Goal: Information Seeking & Learning: Learn about a topic

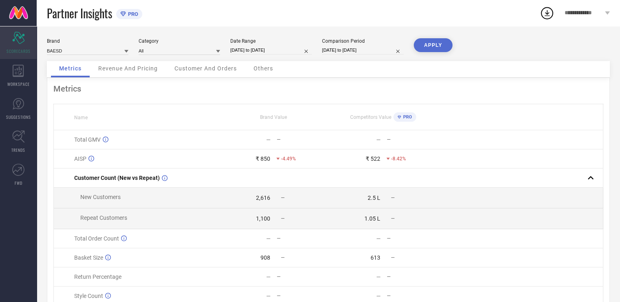
click at [16, 40] on icon at bounding box center [18, 38] width 12 height 12
click at [189, 51] on input at bounding box center [179, 50] width 81 height 9
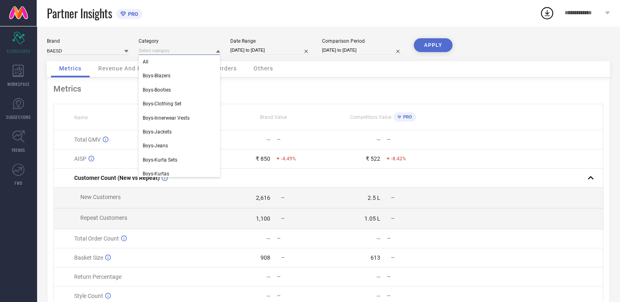
click at [269, 47] on input "[DATE] to [DATE]" at bounding box center [270, 50] width 81 height 9
select select "8"
select select "2025"
select select "9"
select select "2025"
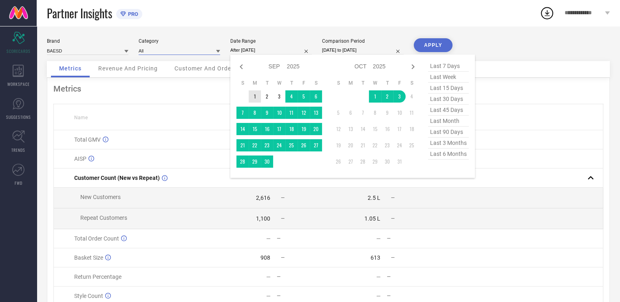
click at [255, 93] on td "1" at bounding box center [255, 96] width 12 height 12
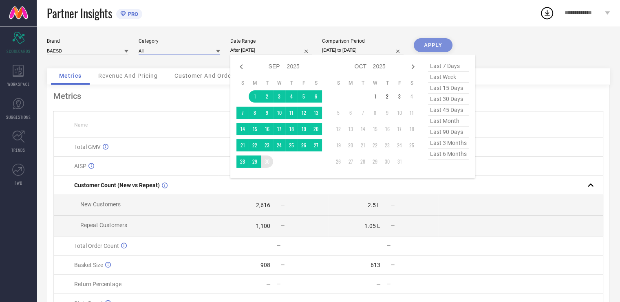
type input "[DATE] to [DATE]"
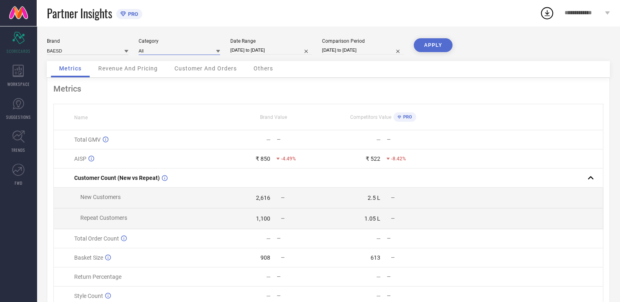
click at [373, 52] on input "[DATE] to [DATE]" at bounding box center [362, 50] width 81 height 9
select select "8"
select select "2024"
select select "9"
select select "2024"
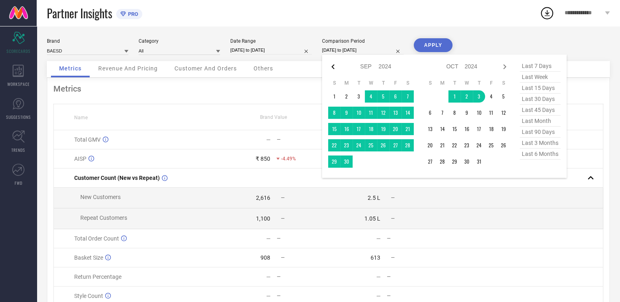
click at [332, 66] on icon at bounding box center [332, 66] width 3 height 5
select select "7"
select select "2024"
select select "8"
select select "2024"
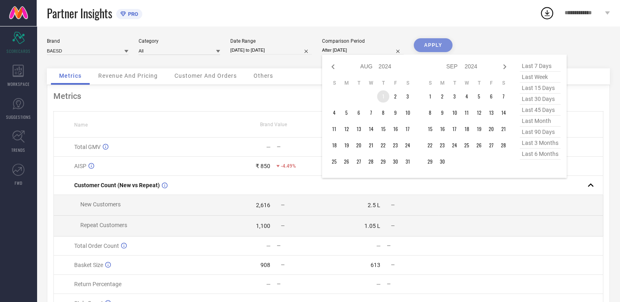
click at [381, 97] on td "1" at bounding box center [383, 96] width 12 height 12
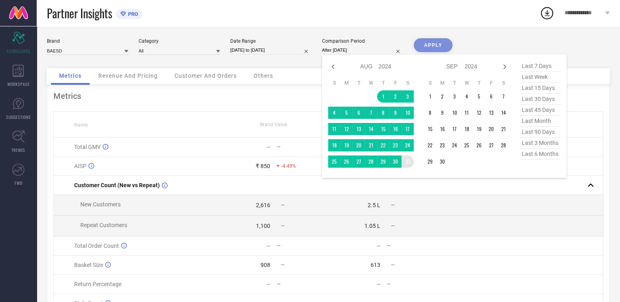
type input "[DATE] to [DATE]"
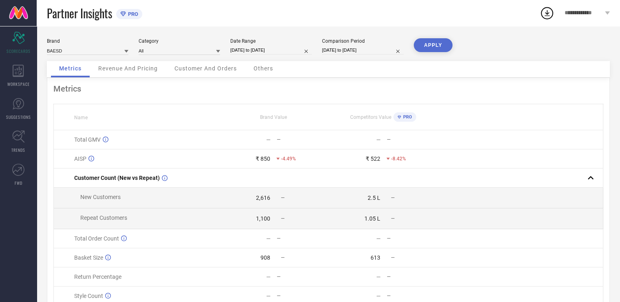
drag, startPoint x: 431, startPoint y: 48, endPoint x: 432, endPoint y: 53, distance: 5.0
click at [432, 53] on div "APPLY" at bounding box center [433, 49] width 39 height 23
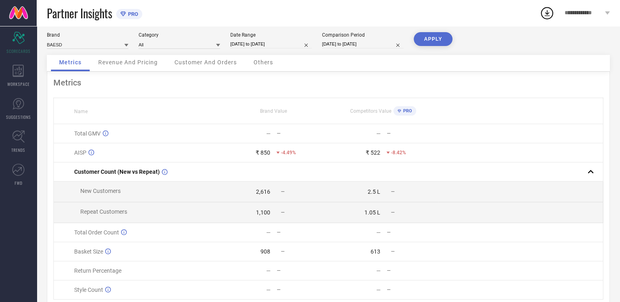
scroll to position [7, 0]
click at [434, 42] on button "APPLY" at bounding box center [433, 39] width 39 height 14
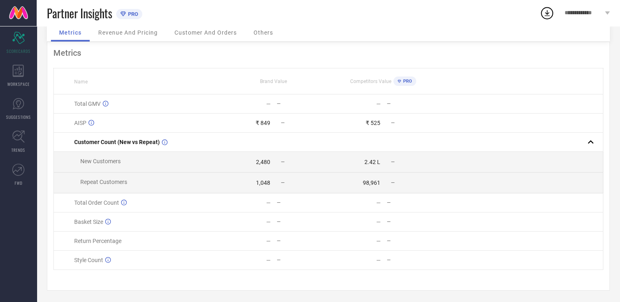
scroll to position [39, 0]
click at [136, 31] on span "Revenue And Pricing" at bounding box center [127, 32] width 59 height 7
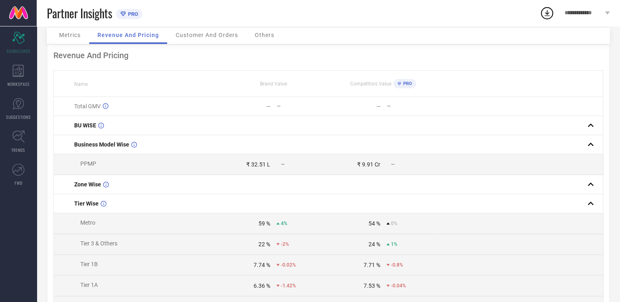
scroll to position [0, 0]
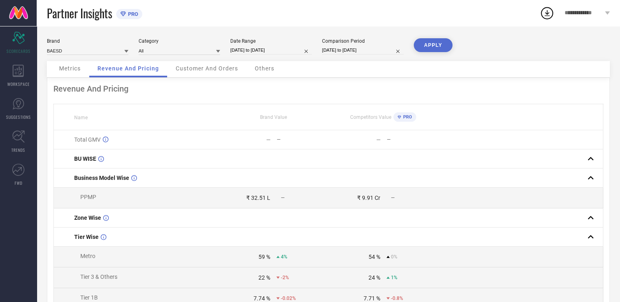
click at [206, 66] on span "Customer And Orders" at bounding box center [207, 68] width 62 height 7
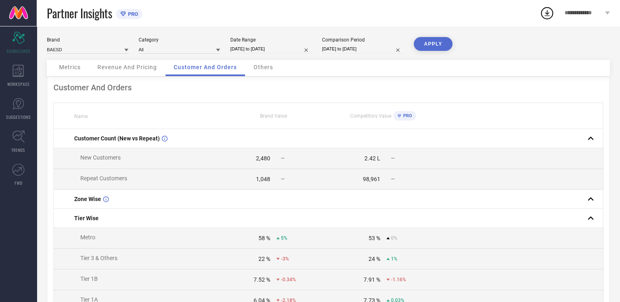
scroll to position [1, 0]
click at [263, 65] on span "Others" at bounding box center [263, 67] width 20 height 7
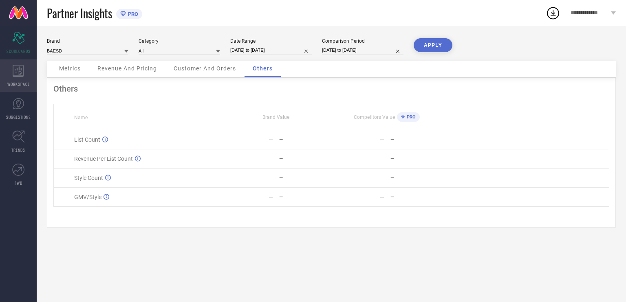
click at [22, 76] on icon at bounding box center [18, 71] width 11 height 12
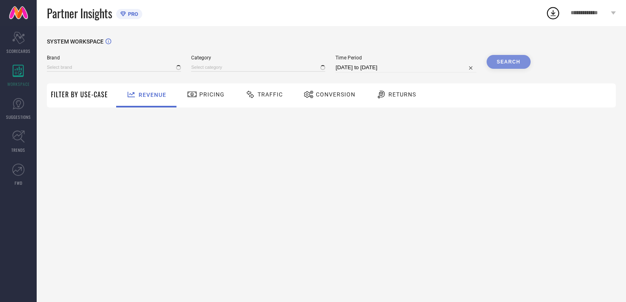
type input "BAESD"
type input "All"
select select "8"
select select "2025"
select select "9"
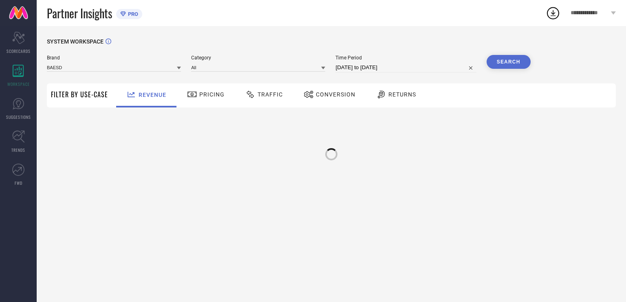
select select "2025"
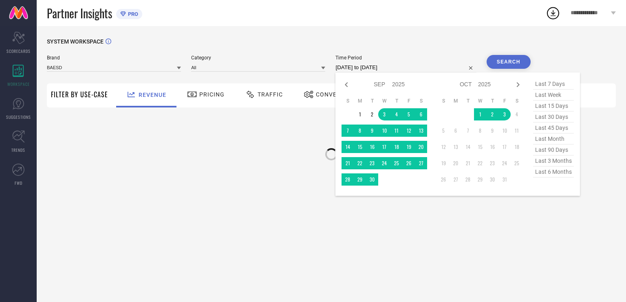
click at [404, 66] on input "[DATE] to [DATE]" at bounding box center [405, 68] width 141 height 10
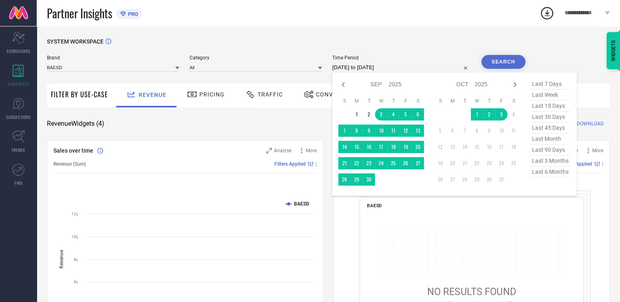
click at [542, 143] on span "last month" at bounding box center [550, 139] width 41 height 11
type input "[DATE] to [DATE]"
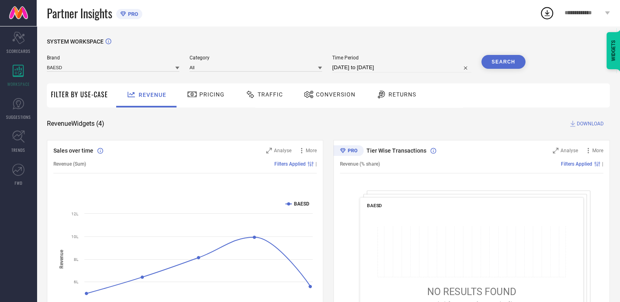
click at [502, 63] on button "Search" at bounding box center [503, 62] width 44 height 14
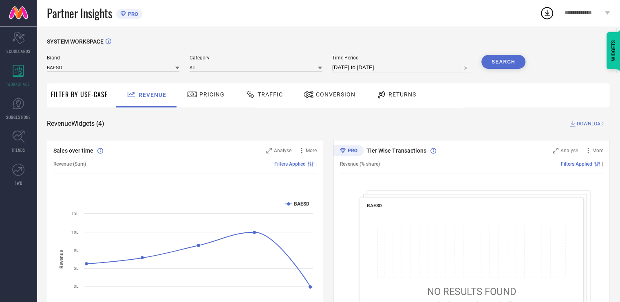
click at [205, 95] on span "Pricing" at bounding box center [211, 94] width 25 height 7
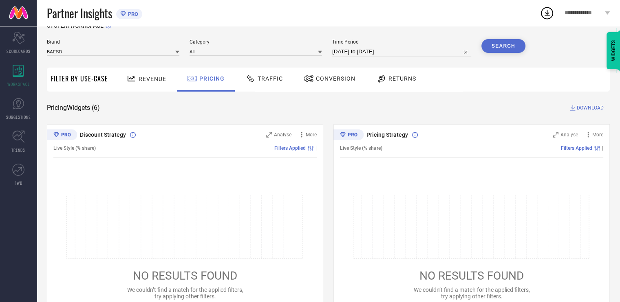
scroll to position [15, 0]
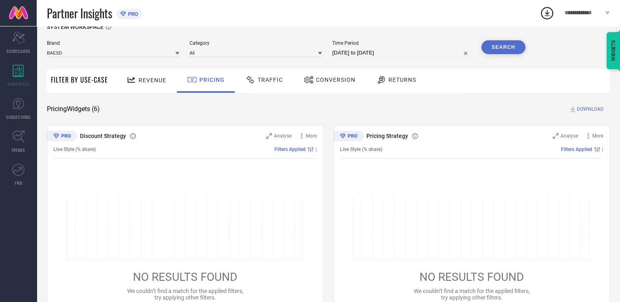
click at [278, 81] on span "Traffic" at bounding box center [270, 80] width 25 height 7
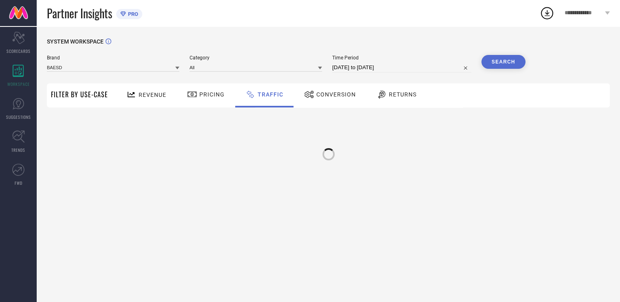
scroll to position [0, 0]
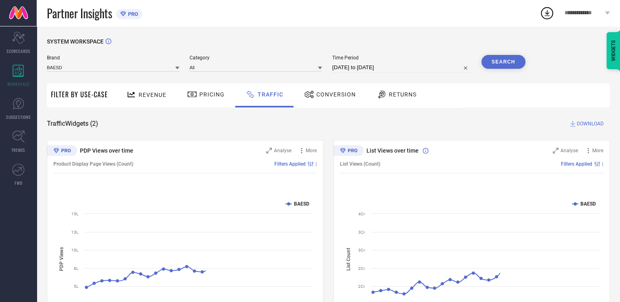
click at [330, 92] on span "Conversion" at bounding box center [336, 94] width 40 height 7
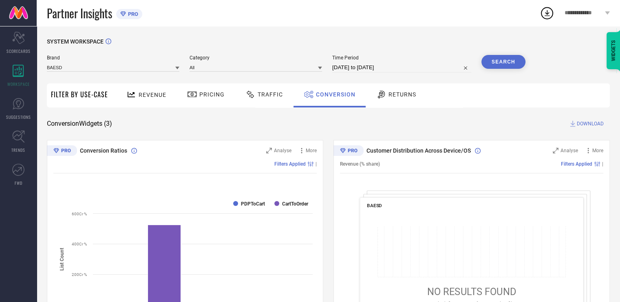
click at [396, 90] on div "Returns" at bounding box center [396, 95] width 44 height 14
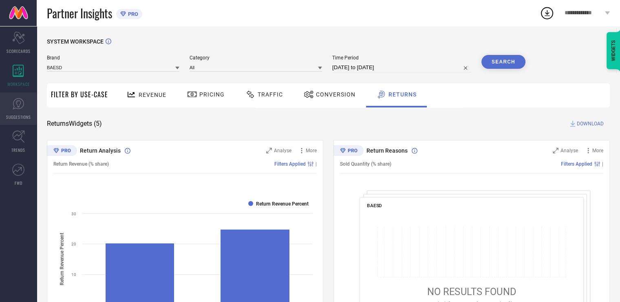
click at [20, 102] on icon at bounding box center [18, 104] width 12 height 12
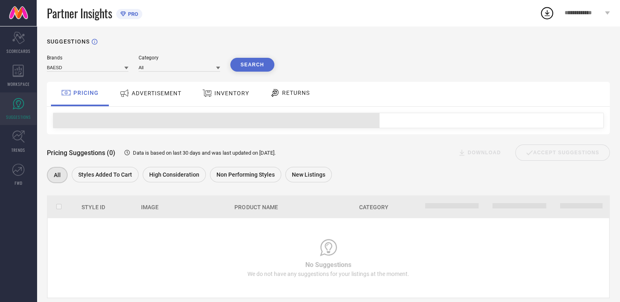
scroll to position [17, 0]
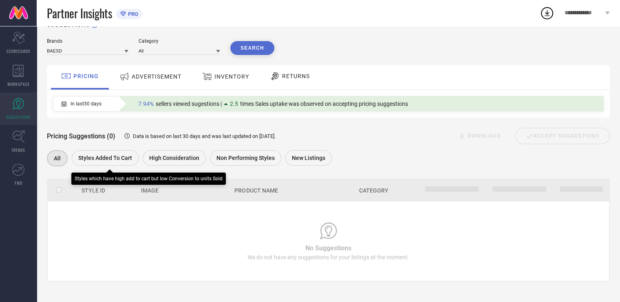
click at [119, 158] on span "Styles Added To Cart" at bounding box center [105, 158] width 54 height 7
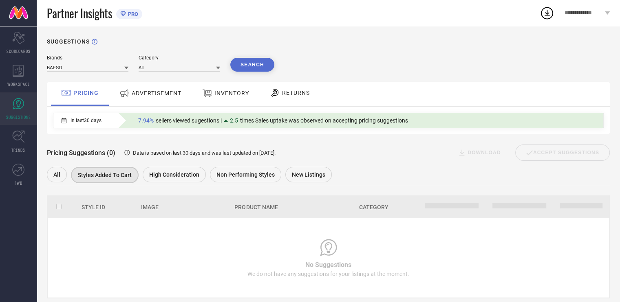
scroll to position [17, 0]
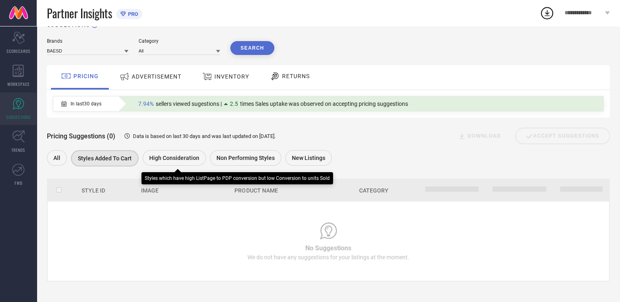
click at [197, 157] on div "High Consideration" at bounding box center [174, 157] width 63 height 15
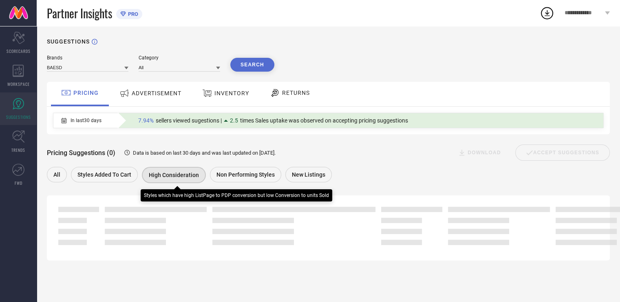
scroll to position [0, 0]
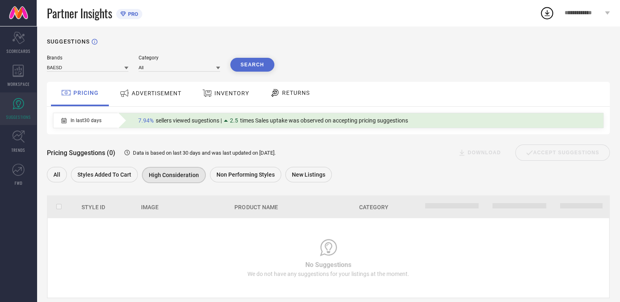
click at [240, 166] on div "Pricing Suggestions (0) Data is based on last 30 days and was last updated on […" at bounding box center [328, 159] width 563 height 51
click at [305, 175] on span "New Listings" at bounding box center [308, 175] width 33 height 7
click at [169, 97] on div "ADVERTISEMENT" at bounding box center [150, 93] width 66 height 15
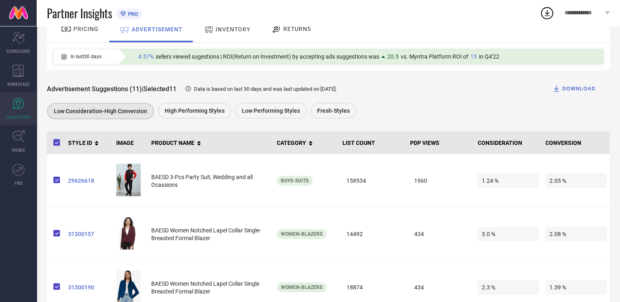
scroll to position [64, 0]
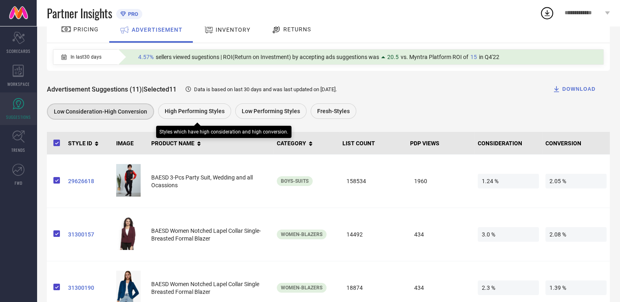
click at [205, 106] on div "High Performing Styles" at bounding box center [194, 110] width 73 height 15
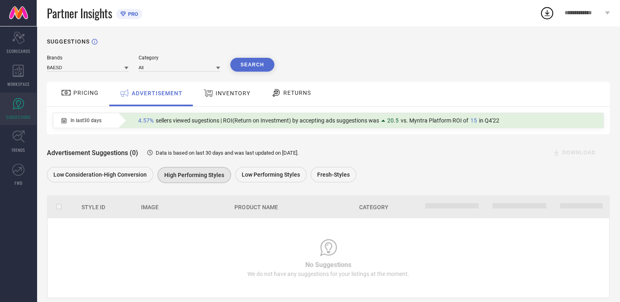
scroll to position [17, 0]
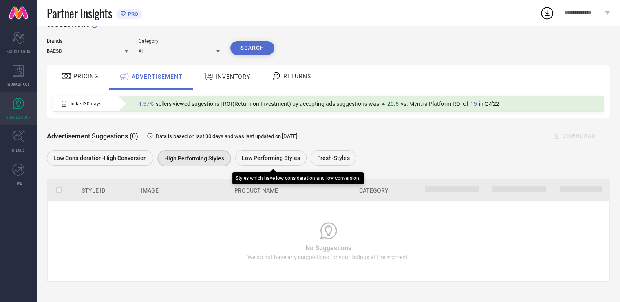
click at [288, 161] on span "Low Performing Styles" at bounding box center [271, 158] width 58 height 7
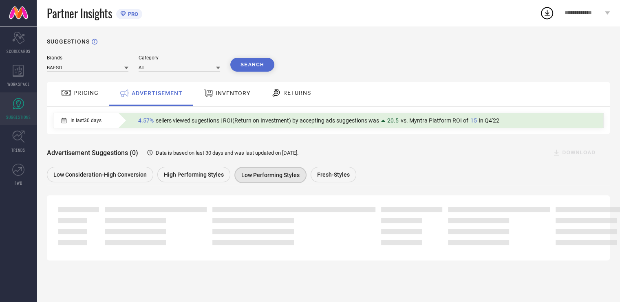
scroll to position [0, 0]
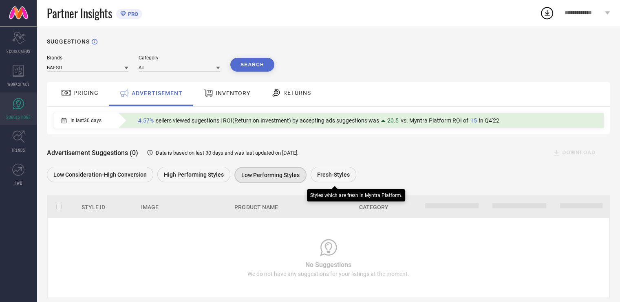
click at [342, 177] on span "Fresh-Styles" at bounding box center [333, 175] width 33 height 7
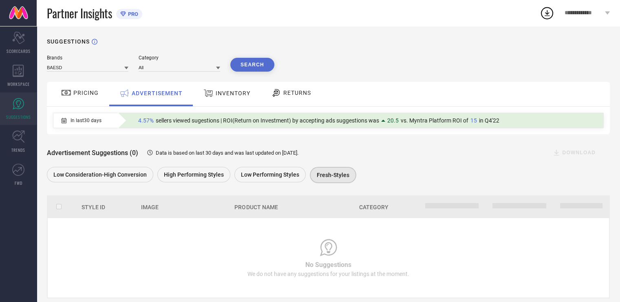
click at [234, 97] on span "INVENTORY" at bounding box center [233, 93] width 35 height 7
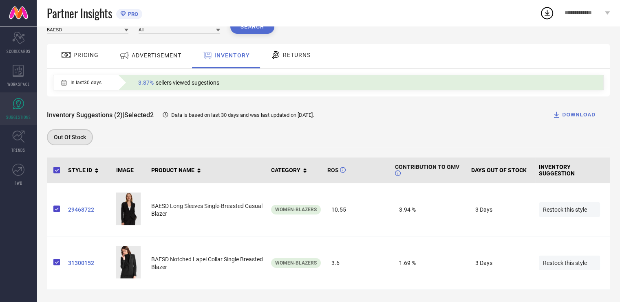
scroll to position [39, 0]
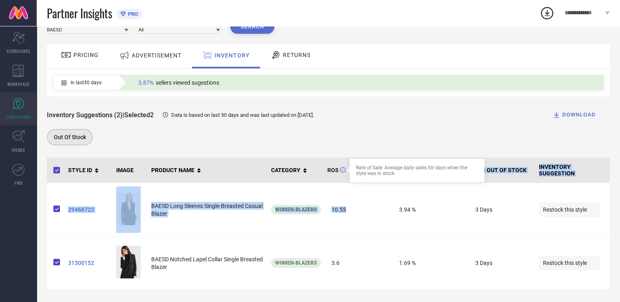
drag, startPoint x: 363, startPoint y: 205, endPoint x: 342, endPoint y: 169, distance: 41.2
click at [342, 169] on table "STYLE ID IMAGE PRODUCT NAME CATEGORY ROS CONTRIBUTION TO GMV DAYS OUT OF STOCK …" at bounding box center [328, 224] width 563 height 132
click at [331, 154] on div "Brands BAESD Category All Search PRICING ADVERTISEMENT INVENTORY RETURNS In las…" at bounding box center [328, 153] width 563 height 273
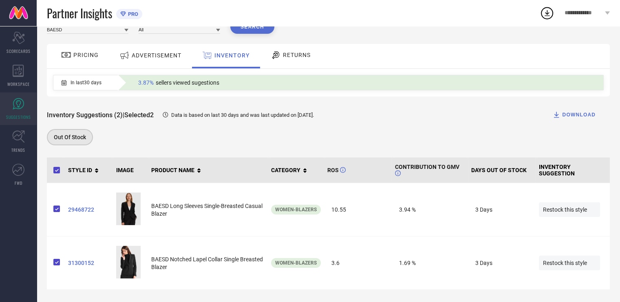
click at [287, 62] on div "RETURNS" at bounding box center [290, 56] width 60 height 24
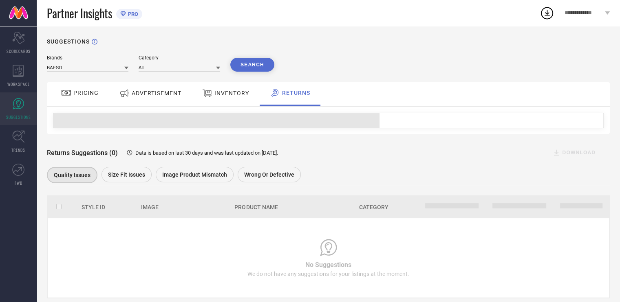
scroll to position [17, 0]
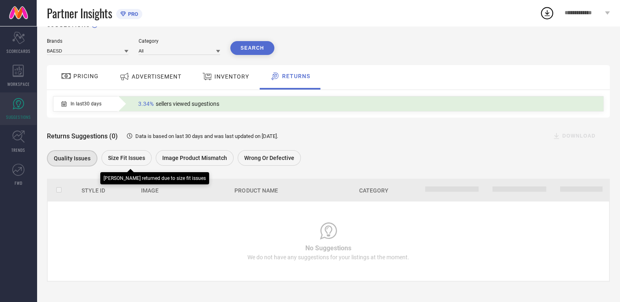
click at [140, 158] on span "Size fit issues" at bounding box center [126, 158] width 37 height 7
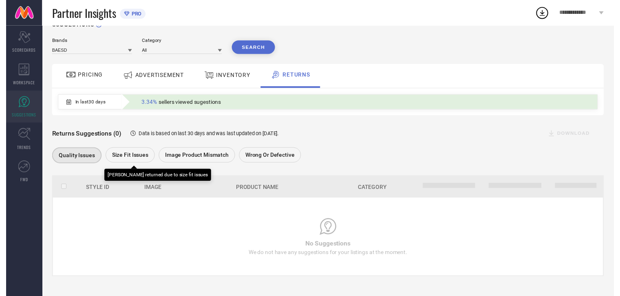
scroll to position [0, 0]
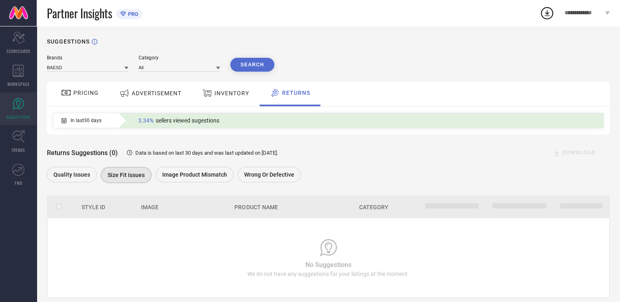
click at [176, 163] on div "Returns Suggestions (0) Data is based on last 30 days and was last updated on […" at bounding box center [328, 159] width 563 height 51
click at [31, 139] on link "TRENDS" at bounding box center [18, 141] width 37 height 33
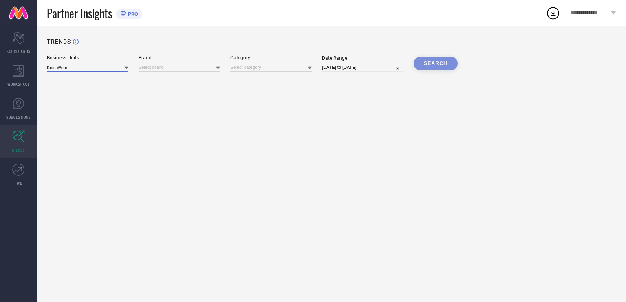
click at [115, 66] on input at bounding box center [87, 67] width 81 height 9
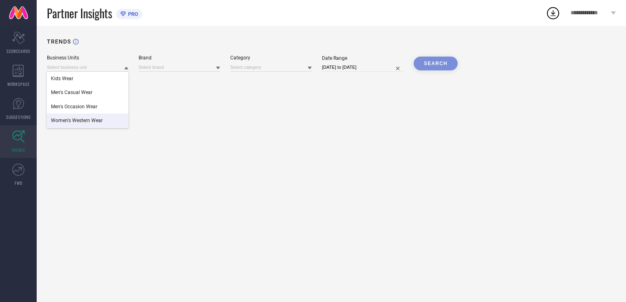
click at [108, 117] on div "Women's Western Wear" at bounding box center [87, 121] width 81 height 14
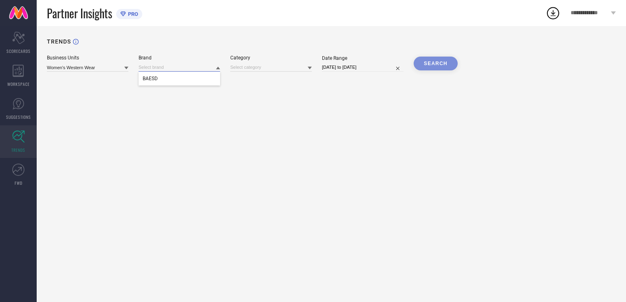
click at [192, 69] on input at bounding box center [179, 67] width 81 height 9
click at [187, 78] on div "BAESD" at bounding box center [179, 79] width 81 height 14
click at [295, 70] on input at bounding box center [270, 67] width 81 height 9
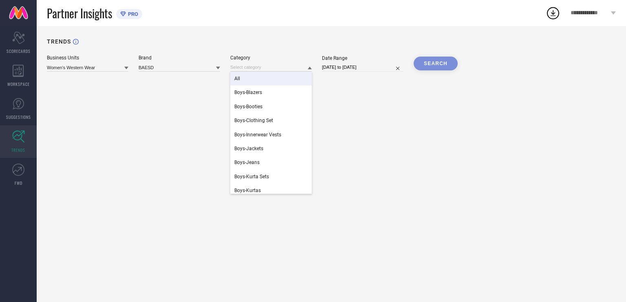
click at [290, 79] on div "All" at bounding box center [270, 79] width 81 height 14
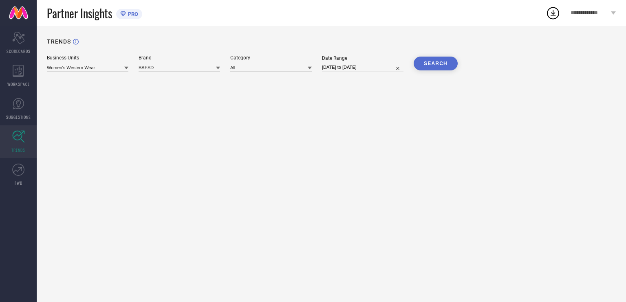
click at [439, 59] on button "SEARCH" at bounding box center [436, 64] width 44 height 14
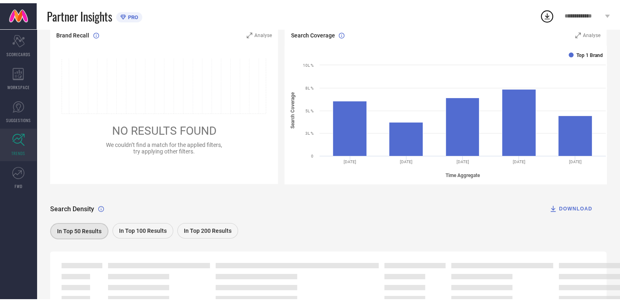
scroll to position [77, 0]
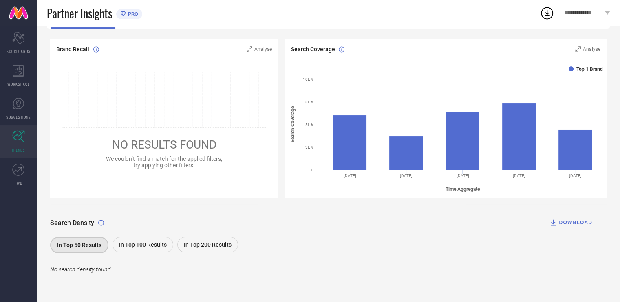
click at [153, 249] on div "In Top 100 Results" at bounding box center [142, 244] width 61 height 15
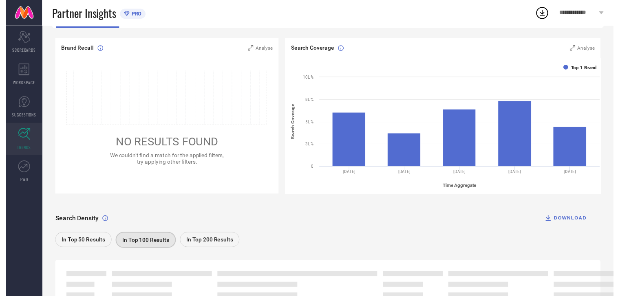
scroll to position [94, 0]
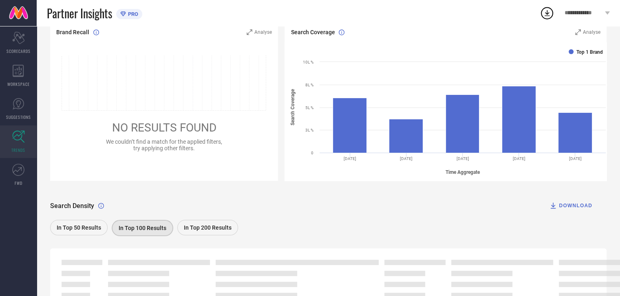
click at [220, 233] on div "In Top 200 Results" at bounding box center [207, 227] width 61 height 15
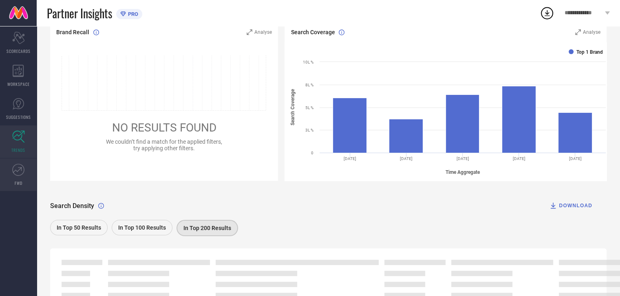
click at [24, 176] on icon at bounding box center [18, 170] width 12 height 12
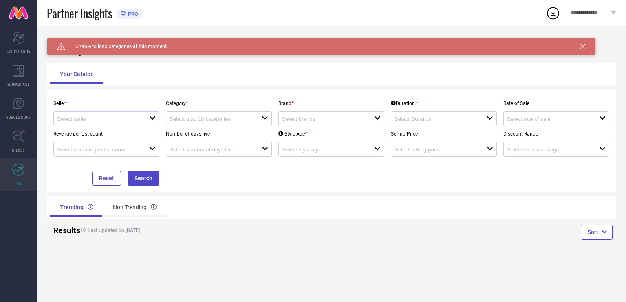
click at [148, 117] on div at bounding box center [103, 119] width 92 height 8
click at [136, 131] on li "RESET COLLECTION ( 23663 )" at bounding box center [106, 135] width 105 height 15
type input "RESET COLLECTION ( 23663 )"
click at [188, 119] on input at bounding box center [210, 119] width 83 height 6
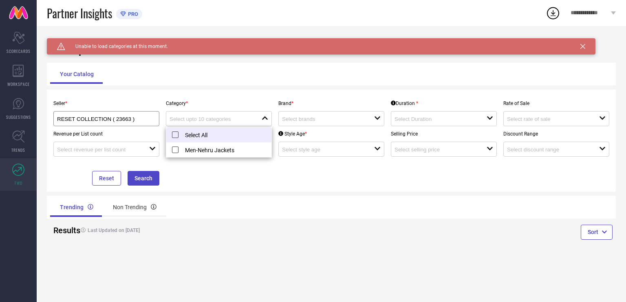
click at [176, 135] on li "Select All" at bounding box center [218, 135] width 105 height 15
type input "Men-Nehru Jackets"
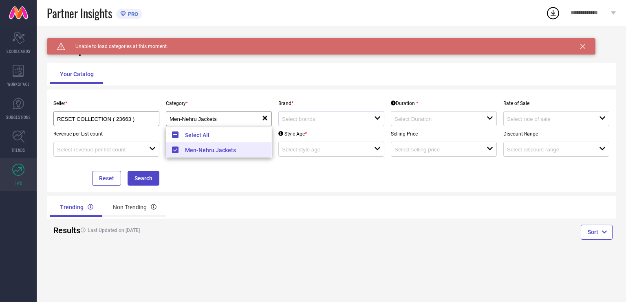
click at [312, 116] on div at bounding box center [328, 119] width 92 height 8
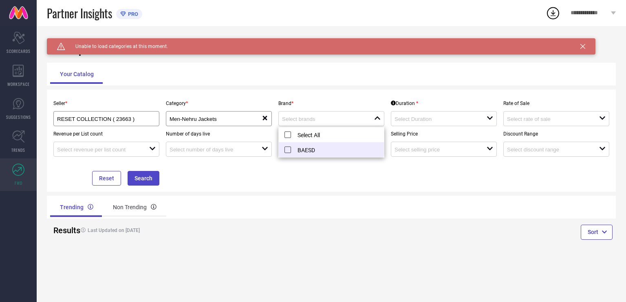
click at [306, 148] on li "BAESD" at bounding box center [331, 150] width 105 height 15
type input "BAESD"
click at [418, 121] on input at bounding box center [435, 119] width 83 height 6
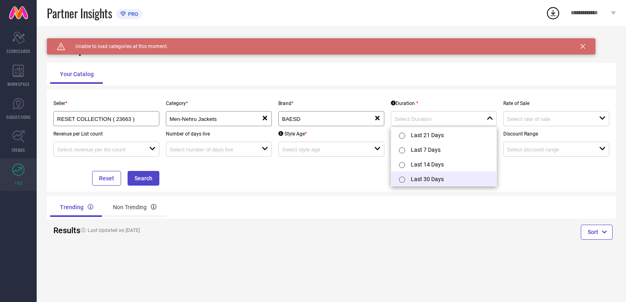
click at [420, 176] on li "Last 30 Days" at bounding box center [443, 179] width 105 height 15
type input "Last 30 Days"
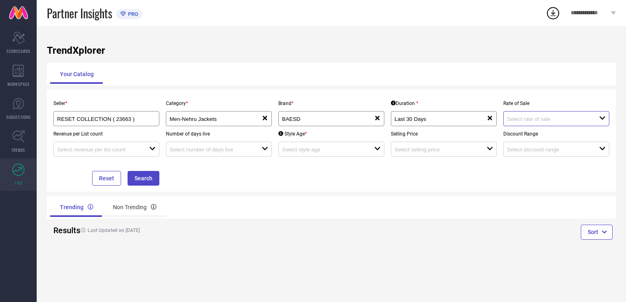
click at [510, 122] on input at bounding box center [548, 119] width 83 height 6
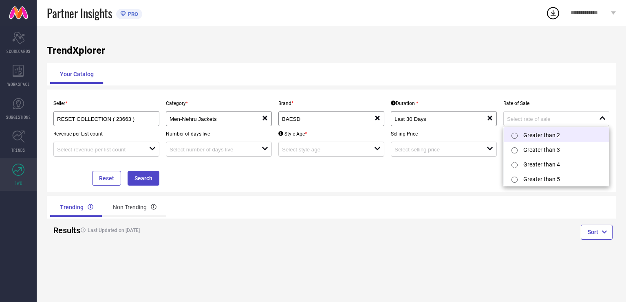
click at [515, 136] on input "radio" at bounding box center [514, 136] width 6 height 6
type input "Greater than 2"
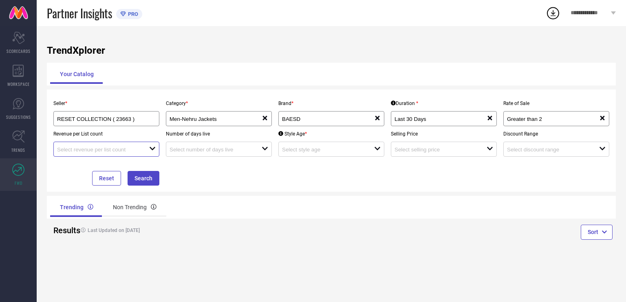
click at [139, 152] on input at bounding box center [98, 150] width 83 height 6
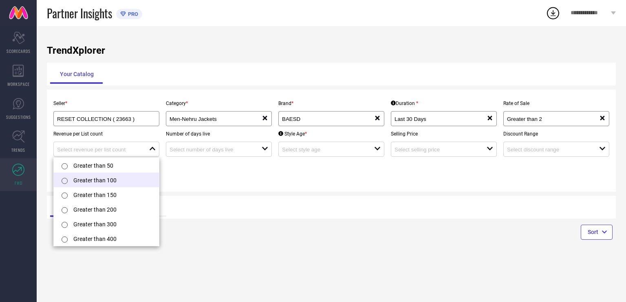
click at [126, 185] on li "Greater than 100" at bounding box center [106, 180] width 105 height 15
type input "Greater than 100"
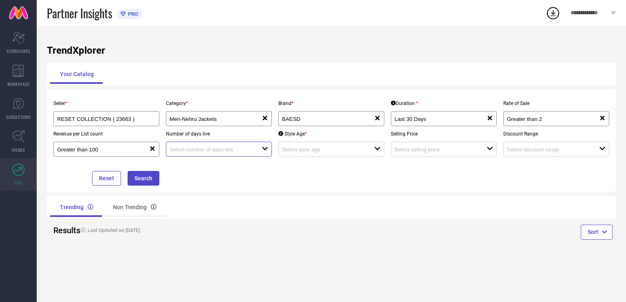
click at [231, 151] on input at bounding box center [210, 150] width 83 height 6
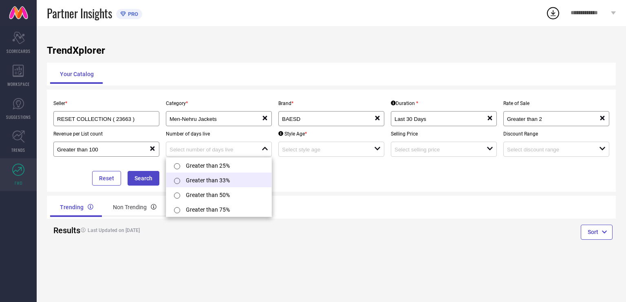
click at [237, 176] on li "Greater than 33%" at bounding box center [218, 180] width 105 height 15
type input "Greater than 33%"
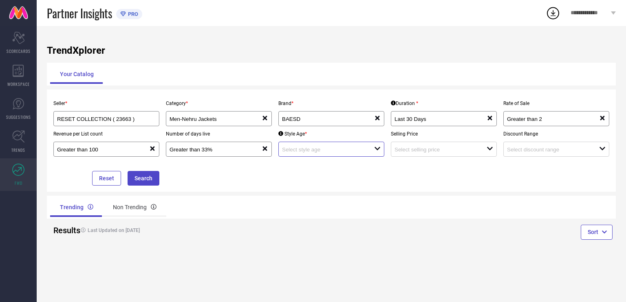
click at [318, 148] on input at bounding box center [323, 150] width 83 height 6
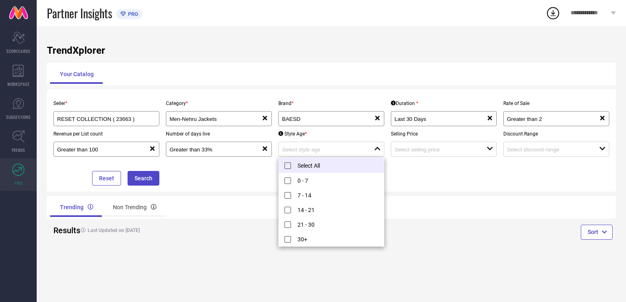
click at [303, 163] on li "Select All" at bounding box center [331, 165] width 105 height 15
type input "0 - 7, + 4 more"
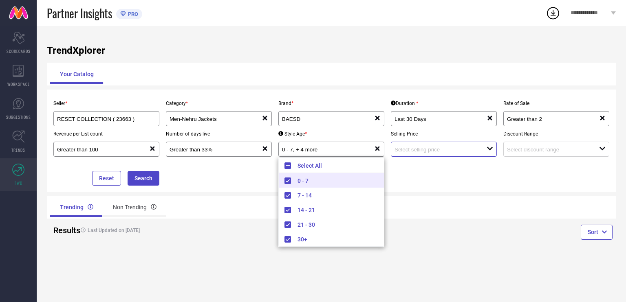
click at [434, 149] on input at bounding box center [435, 150] width 83 height 6
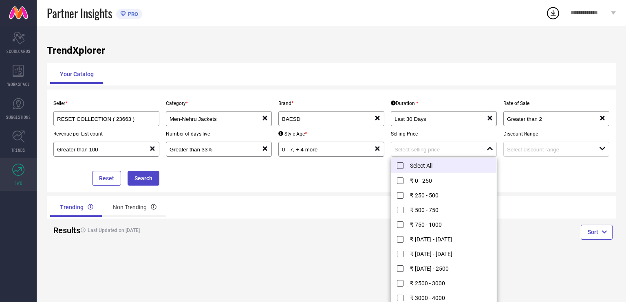
click at [409, 169] on li "Select All" at bounding box center [443, 165] width 105 height 15
type input "₹ 0 - 250, + 11 more"
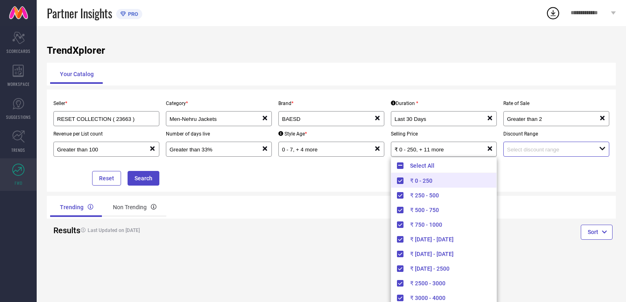
click at [520, 151] on input at bounding box center [548, 150] width 83 height 6
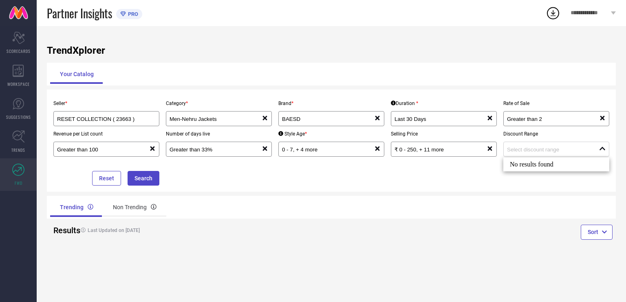
click at [519, 164] on div "No results found" at bounding box center [556, 165] width 106 height 14
click at [140, 185] on button "Search" at bounding box center [144, 178] width 32 height 15
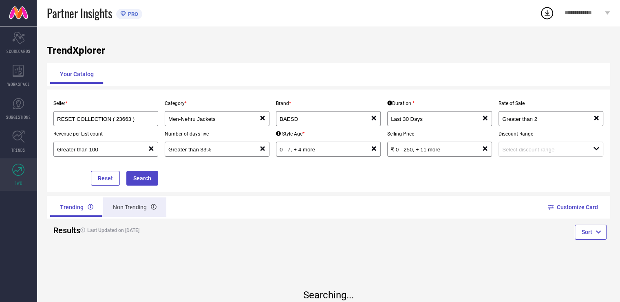
click at [138, 208] on div "Non Trending" at bounding box center [134, 208] width 63 height 20
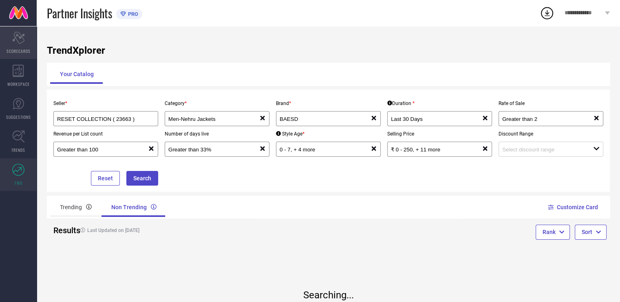
click at [13, 37] on icon "Scorecard" at bounding box center [18, 38] width 13 height 12
